Goal: Check status: Check status

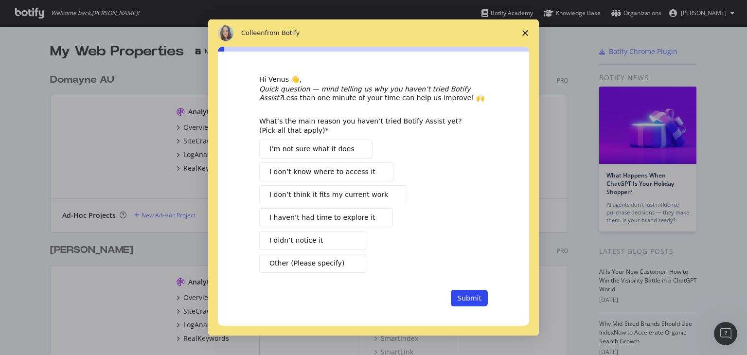
scroll to position [347, 732]
click at [527, 34] on icon "Close survey" at bounding box center [526, 33] width 6 height 6
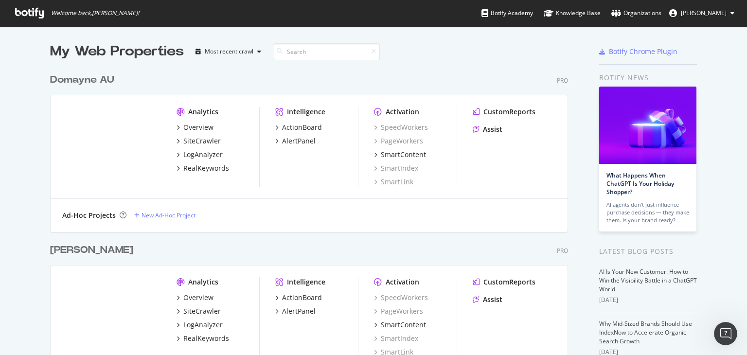
scroll to position [273, 0]
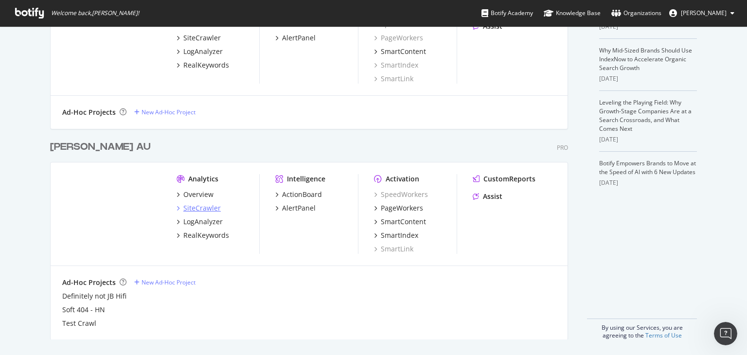
click at [206, 211] on div "SiteCrawler" at bounding box center [201, 208] width 37 height 10
